Goal: Task Accomplishment & Management: Manage account settings

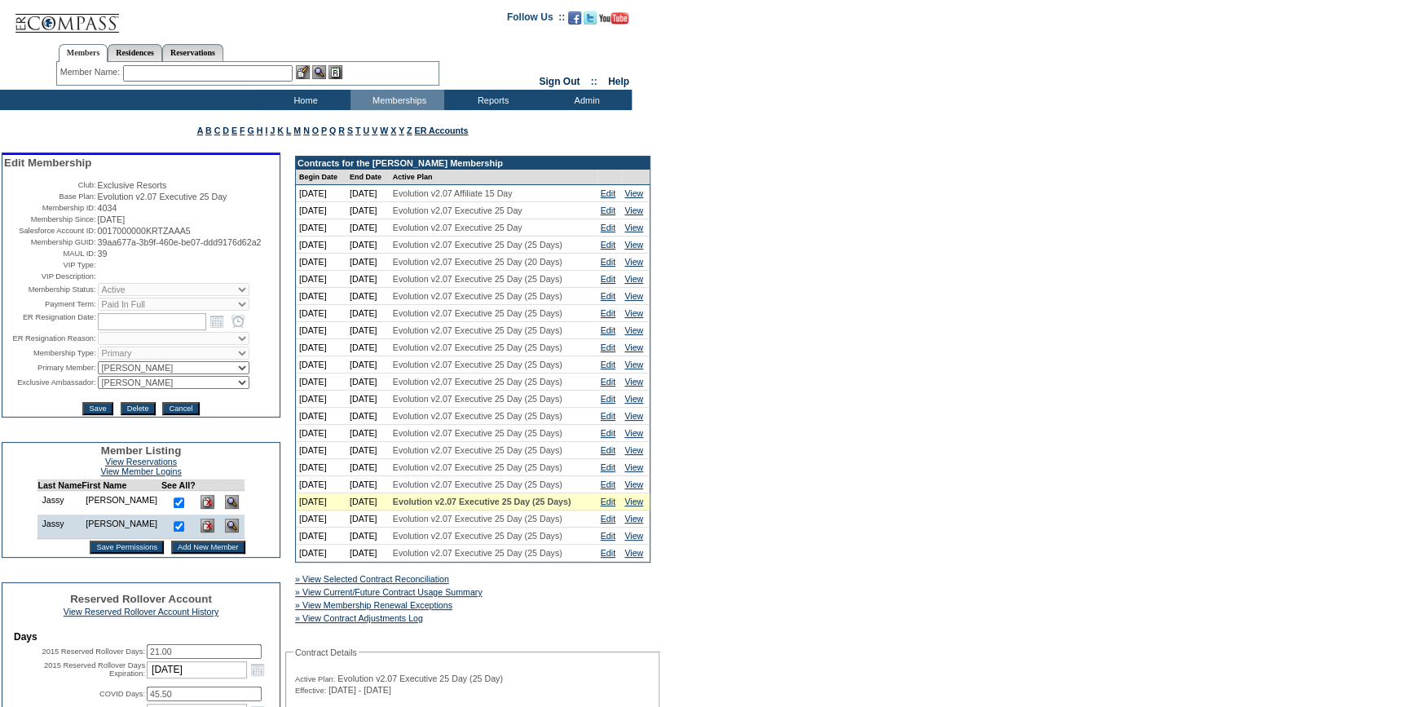
drag, startPoint x: 166, startPoint y: 258, endPoint x: 91, endPoint y: 248, distance: 75.6
click at [91, 248] on table "Edit Membership Club: Exclusive Resorts Base Plan: Evolution v2.07 Executive 25…" at bounding box center [140, 286] width 277 height 262
copy tr "39aa677a-3b9f-460e-be07-ddd9176d62a2"
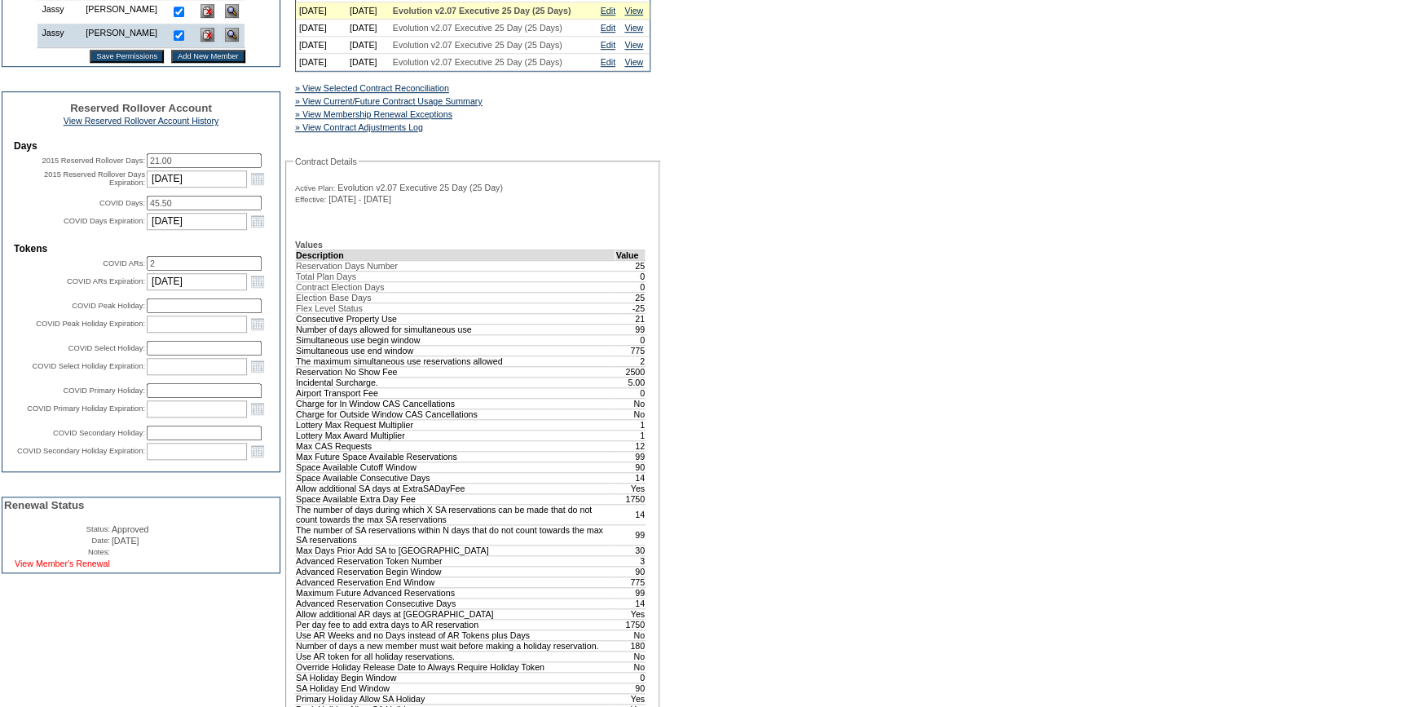
scroll to position [518, 0]
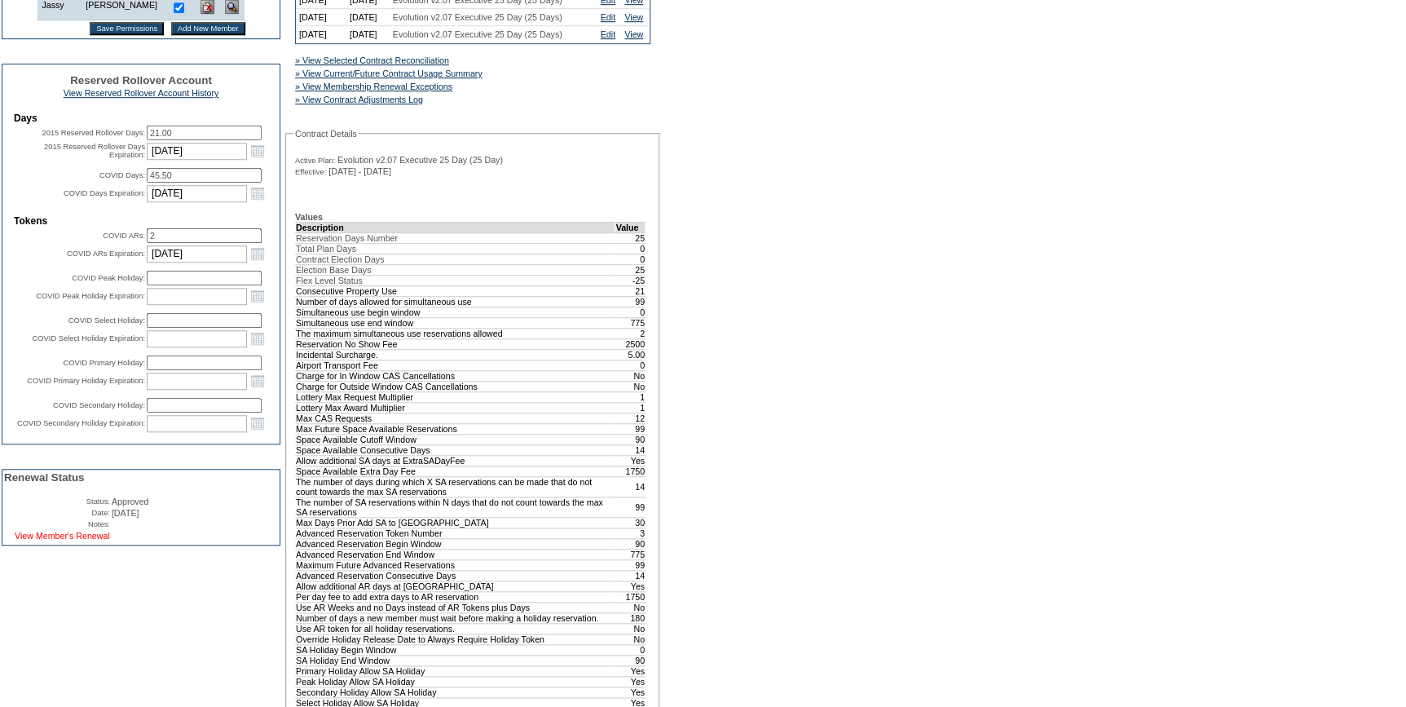
click at [97, 540] on link "View Member's Renewal" at bounding box center [62, 536] width 95 height 10
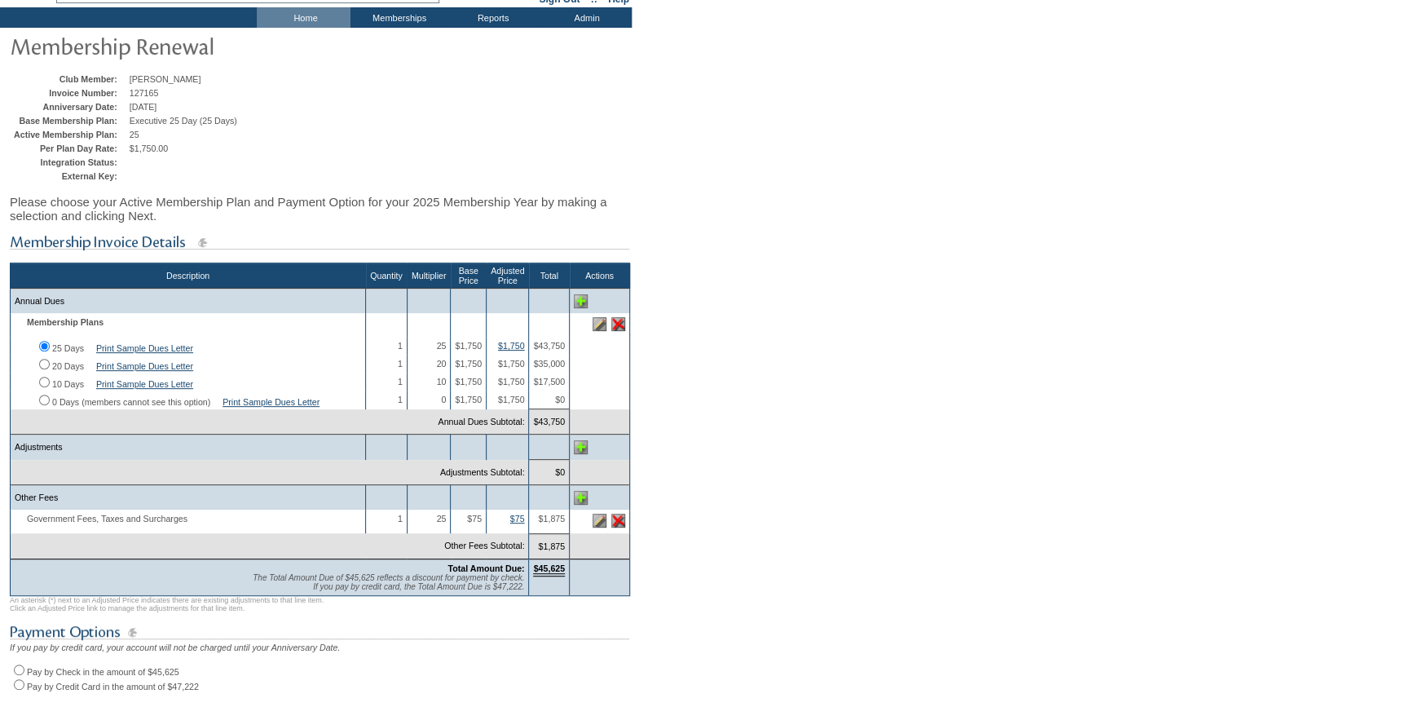
scroll to position [353, 0]
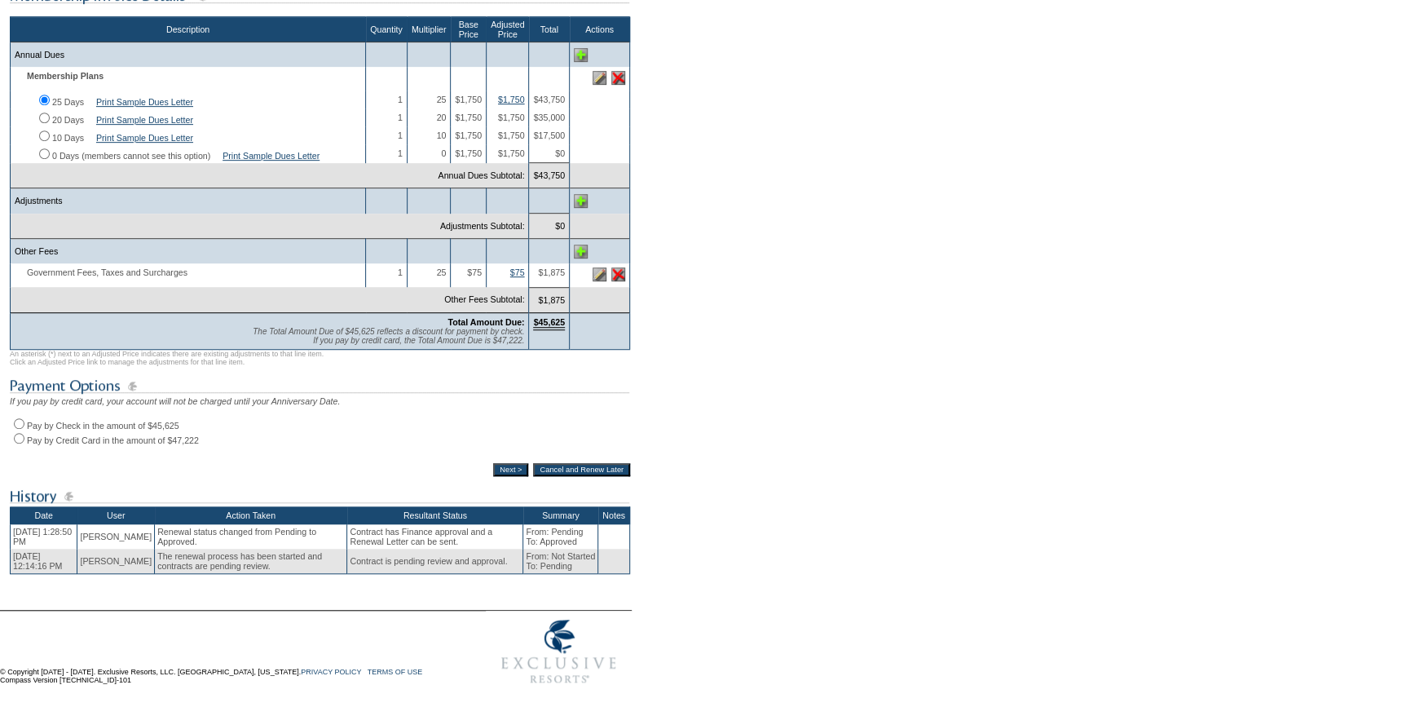
drag, startPoint x: 16, startPoint y: 416, endPoint x: 68, endPoint y: 438, distance: 55.9
click at [16, 418] on input "Pay by Check in the amount of $45,625" at bounding box center [19, 423] width 11 height 11
radio input "true"
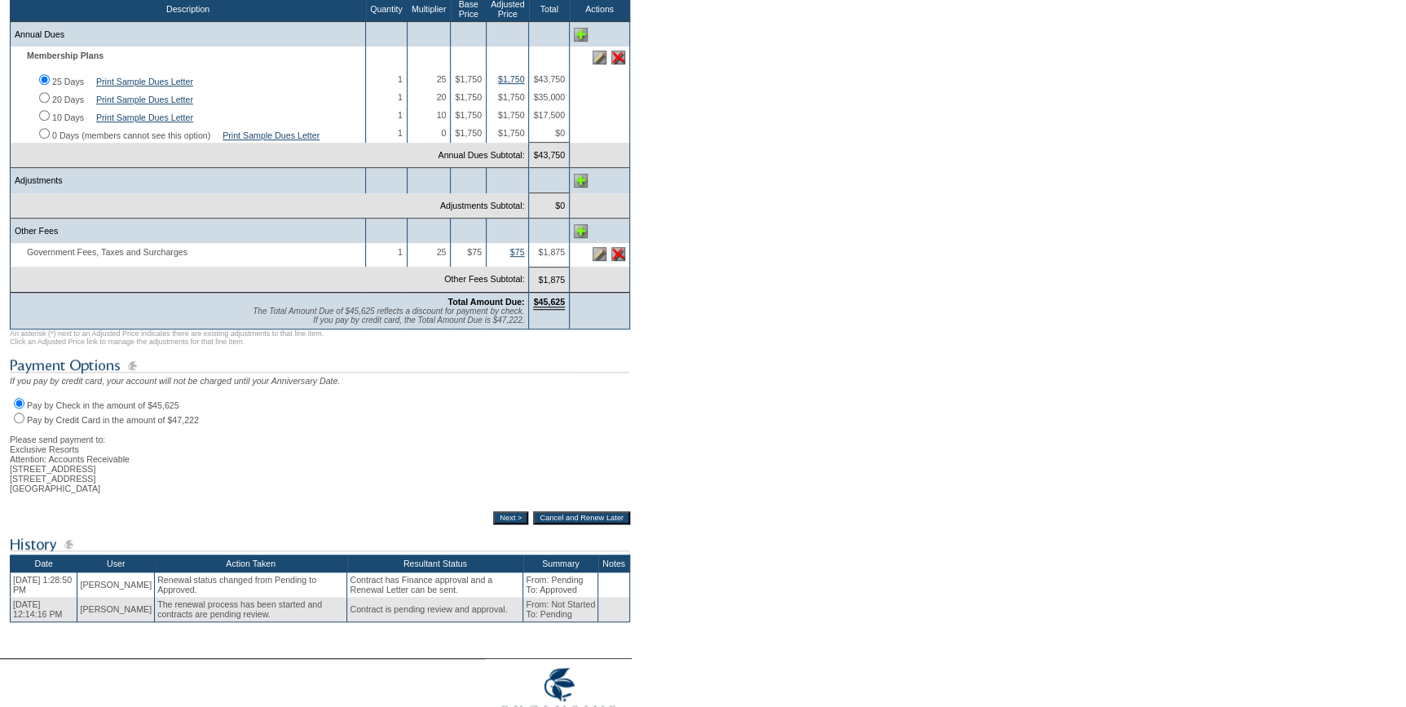
click at [498, 524] on input "Next >" at bounding box center [510, 517] width 35 height 13
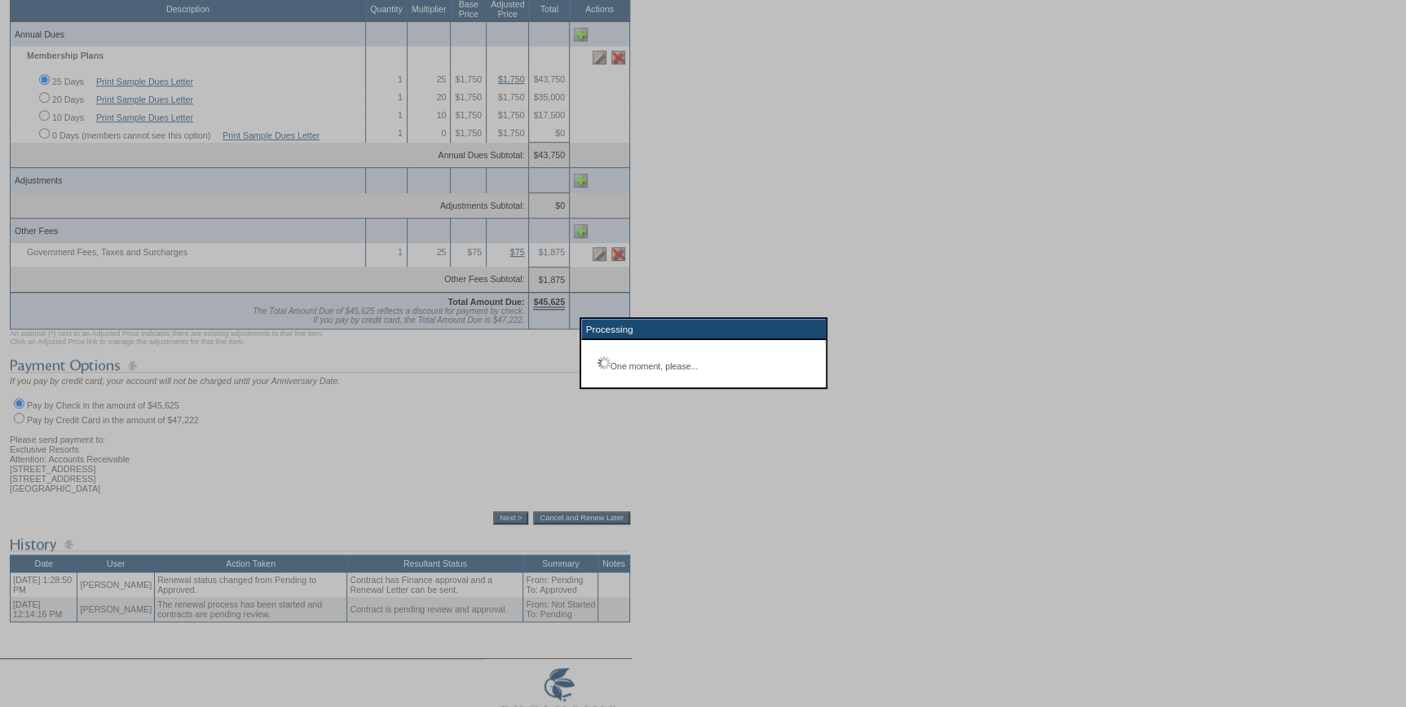
scroll to position [117, 0]
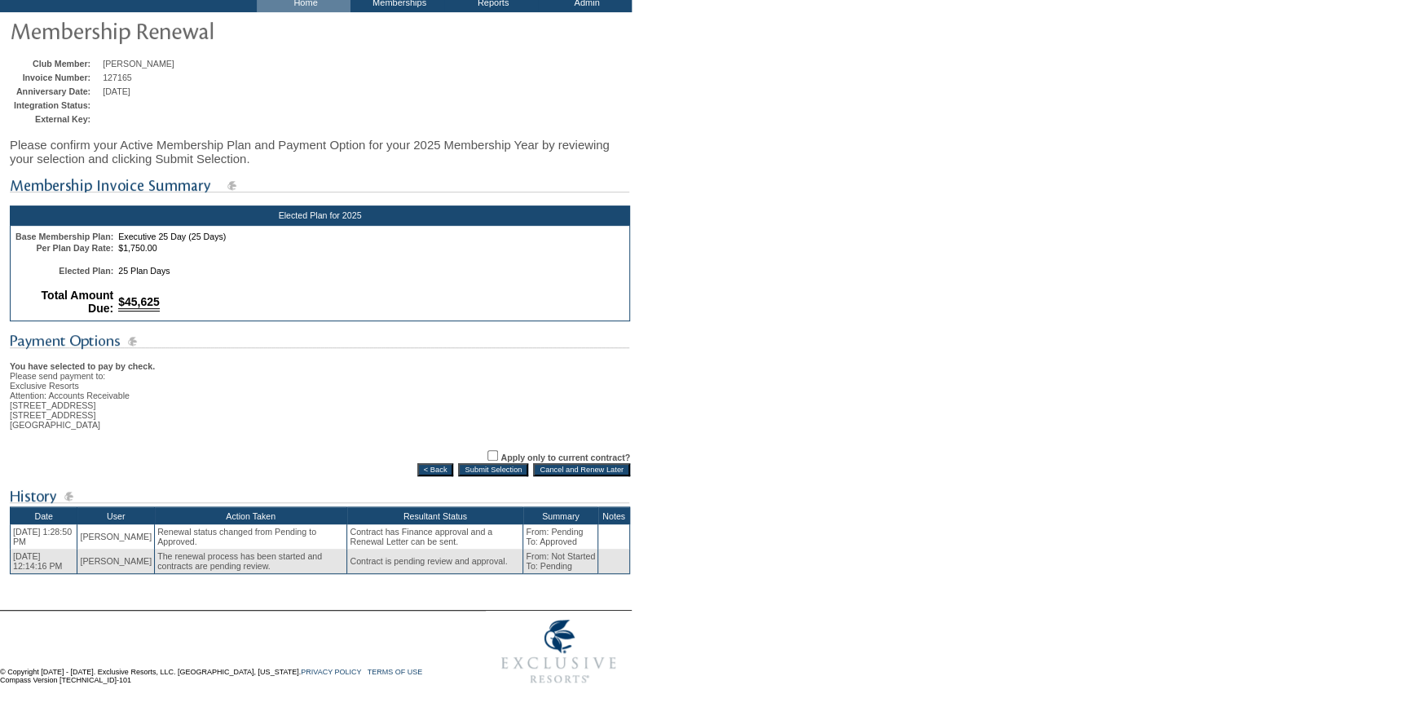
click at [472, 465] on input "Submit Selection" at bounding box center [493, 469] width 70 height 13
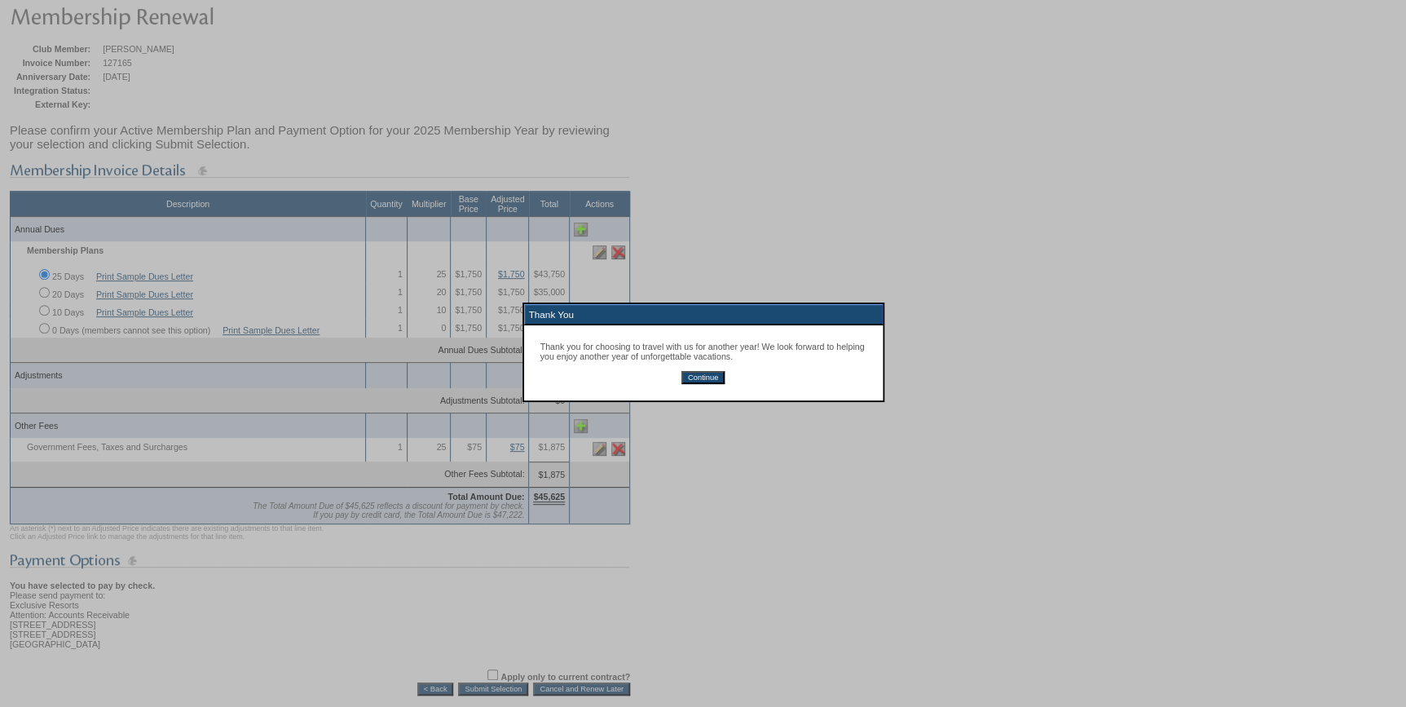
click at [695, 382] on input "Continue" at bounding box center [702, 377] width 43 height 13
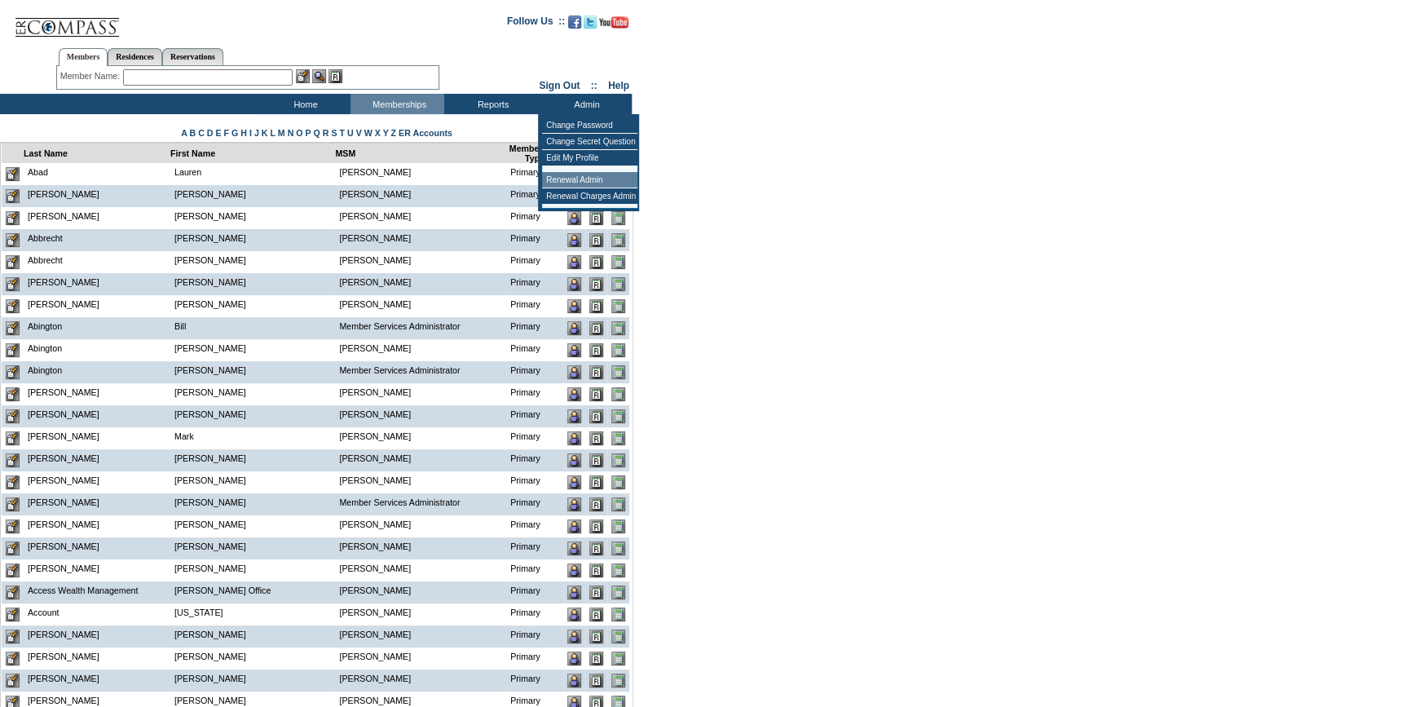
click at [565, 179] on td "Renewal Admin" at bounding box center [589, 180] width 95 height 16
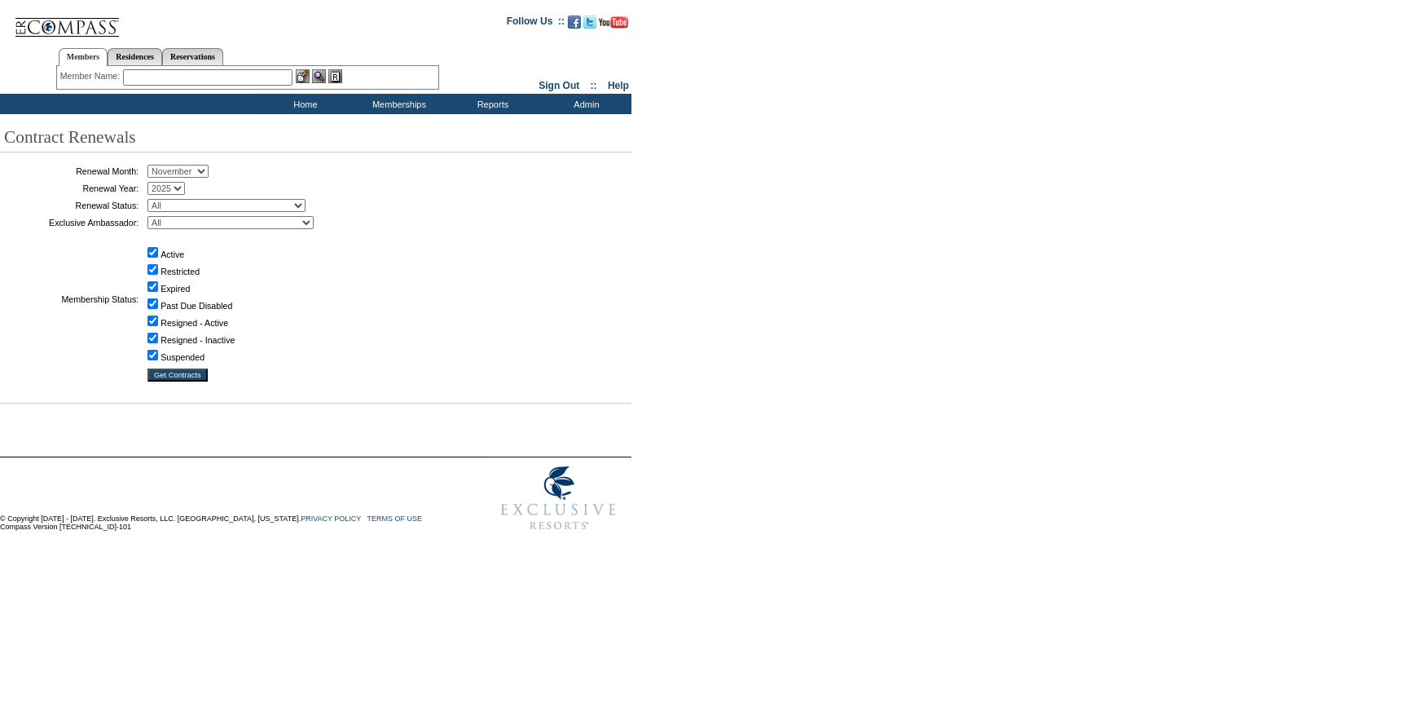
click at [190, 170] on select "January February March April May June July August September October November De…" at bounding box center [178, 171] width 61 height 13
select select "9"
click at [153, 165] on select "January February March April May June July August September October November De…" at bounding box center [178, 171] width 61 height 13
click at [194, 199] on select "All Not Started Pending Approved Election Made Election Changed No Response Man…" at bounding box center [227, 205] width 158 height 13
select select "5"
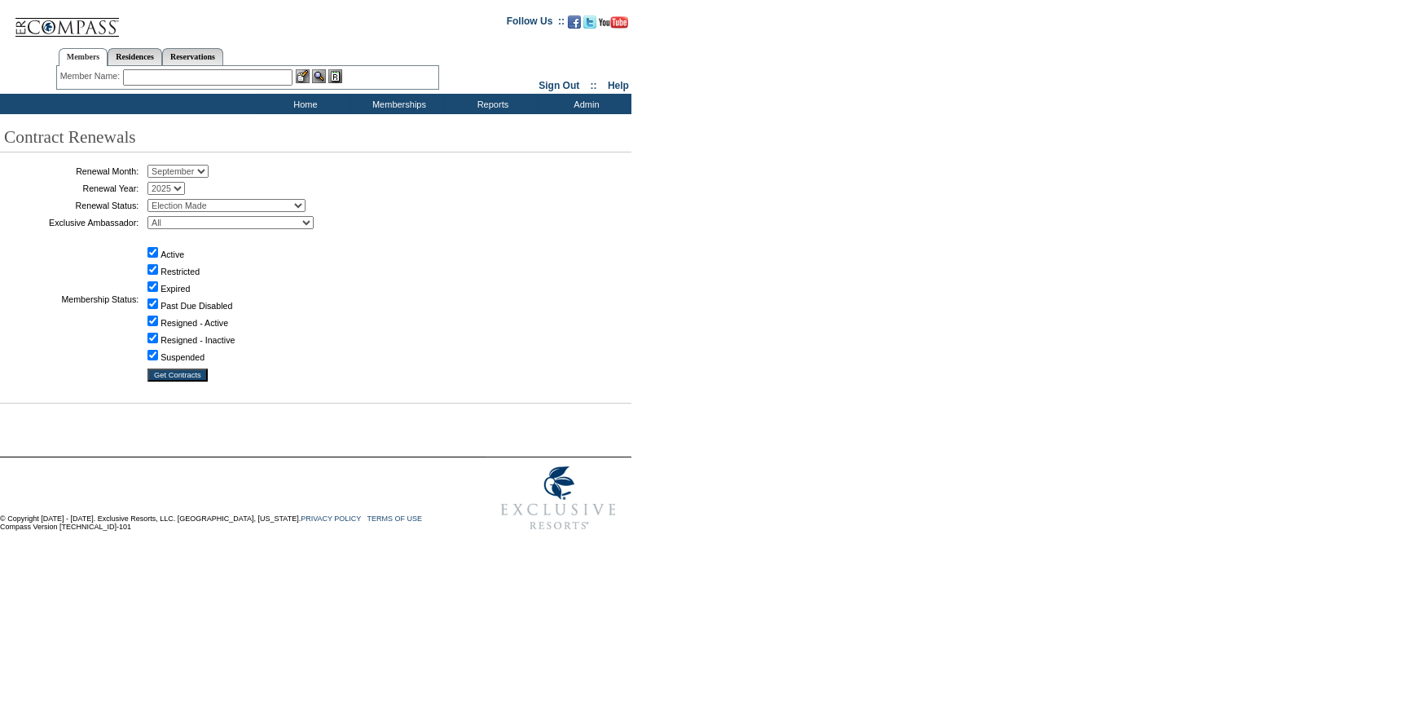
click at [153, 199] on select "All Not Started Pending Approved Election Made Election Changed No Response Man…" at bounding box center [227, 205] width 158 height 13
click at [174, 370] on input "Get Contracts" at bounding box center [178, 374] width 60 height 13
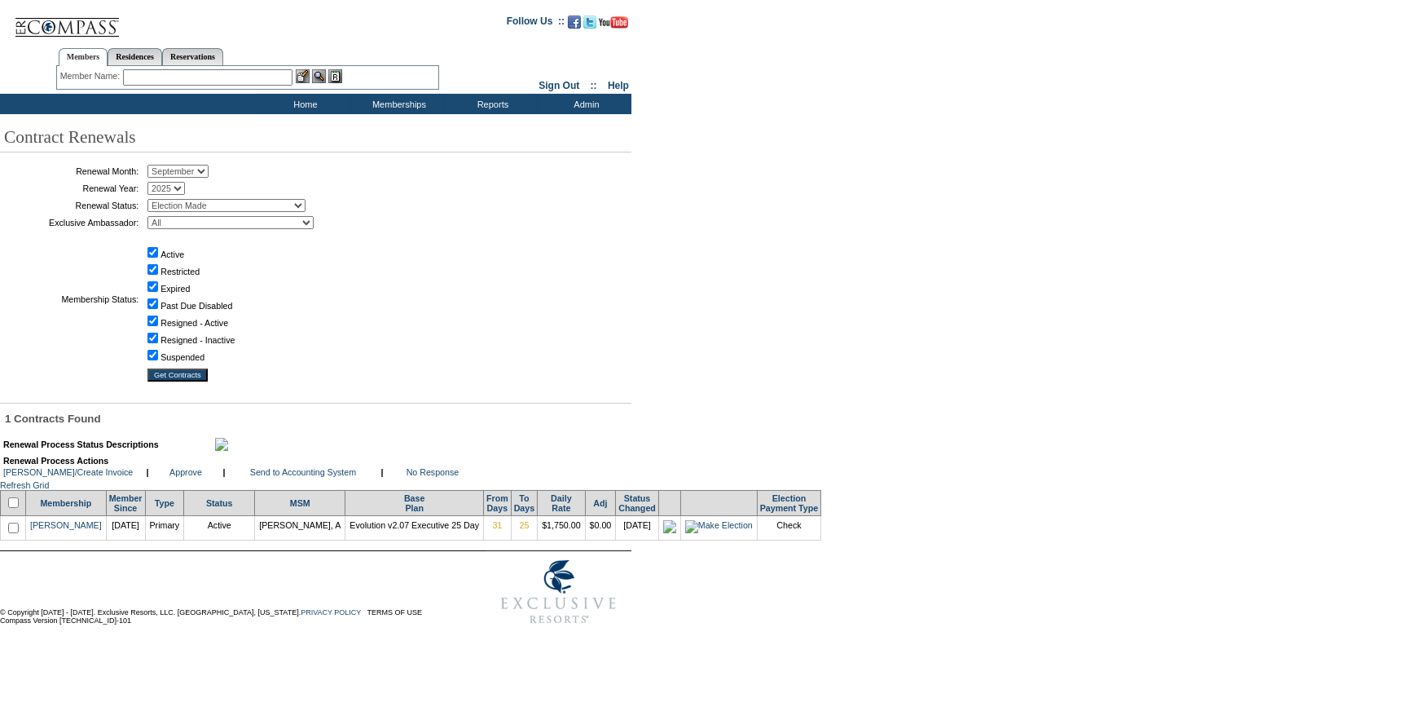
click at [15, 508] on input "checkbox" at bounding box center [13, 502] width 11 height 11
checkbox input "true"
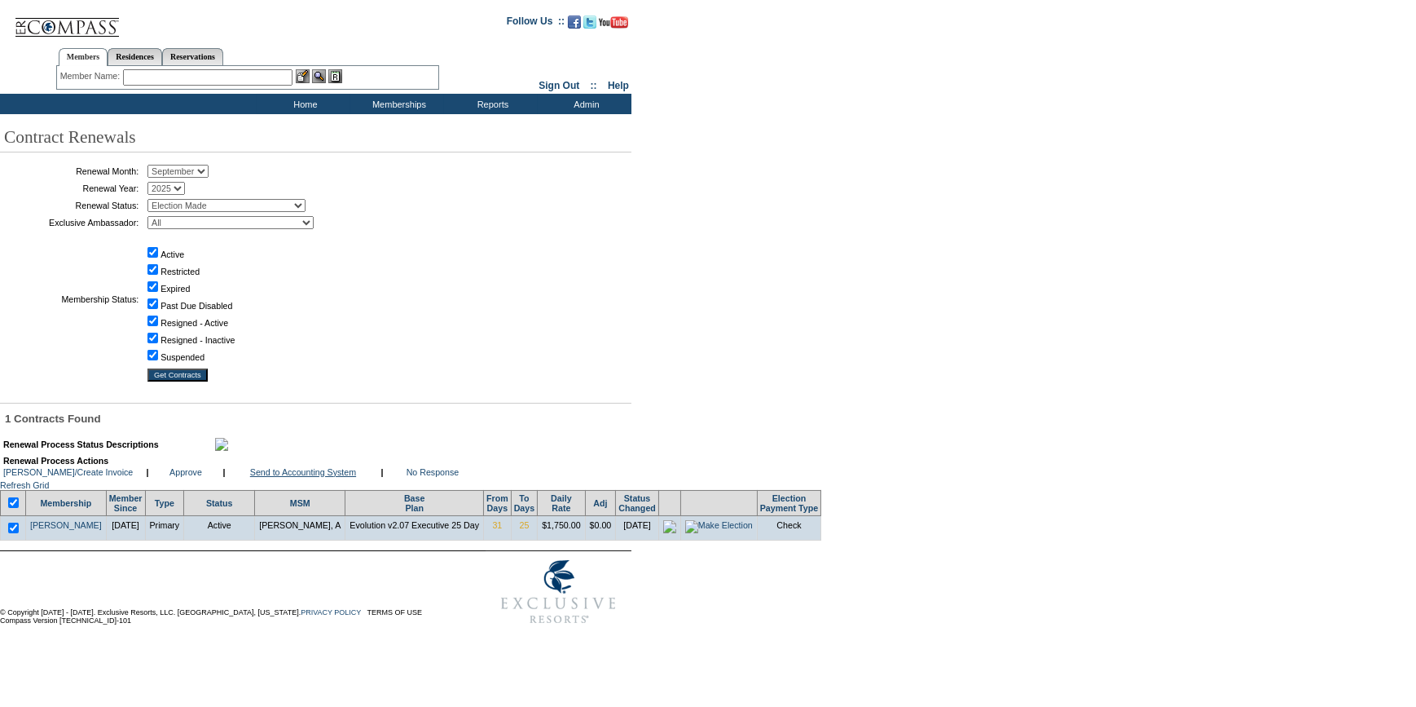
click at [318, 477] on link "Send to Accounting System" at bounding box center [303, 472] width 106 height 10
